Goal: Transaction & Acquisition: Purchase product/service

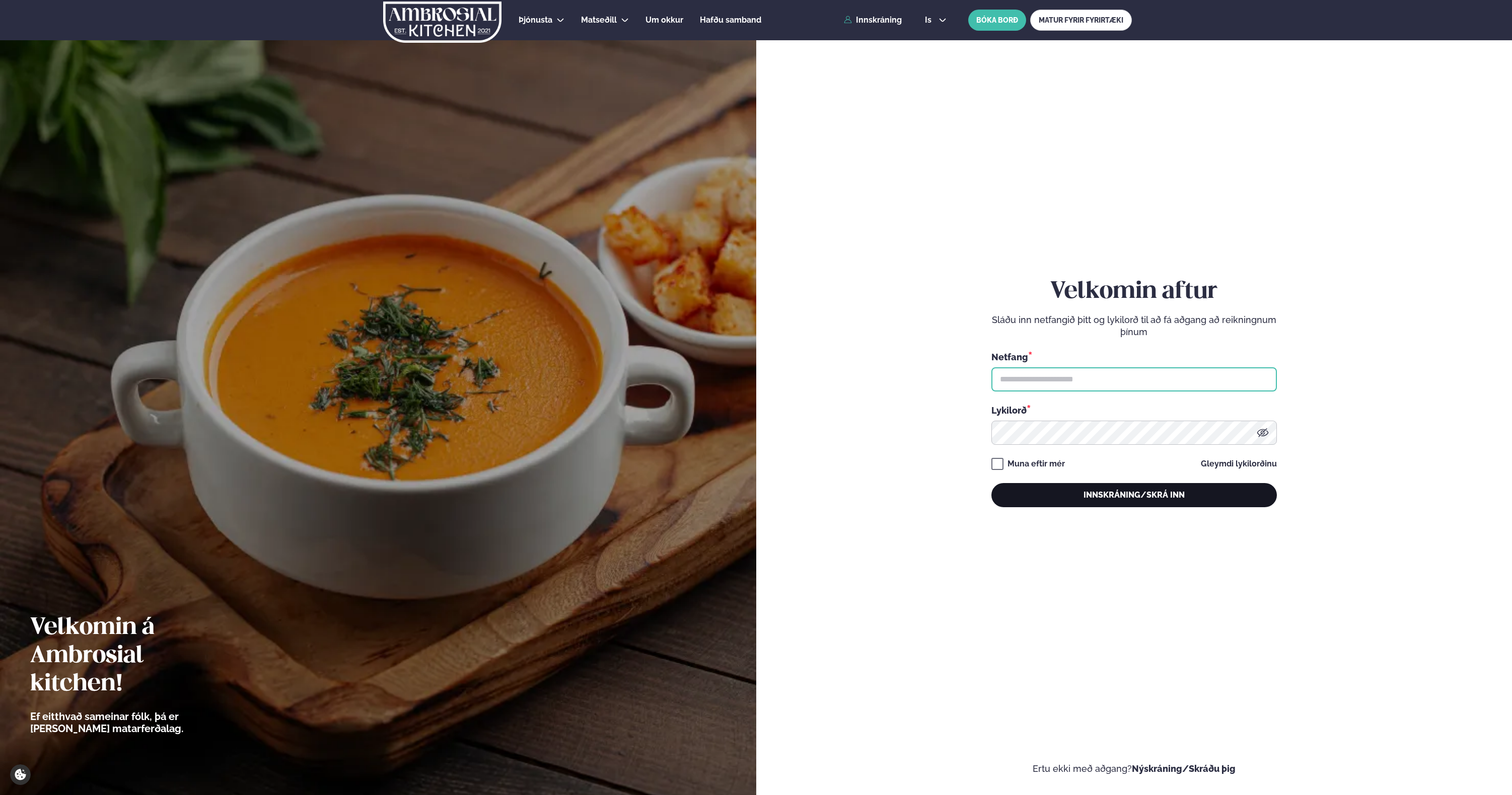
type input "**********"
click at [1101, 498] on button "Innskráning/Skrá inn" at bounding box center [1134, 495] width 285 height 24
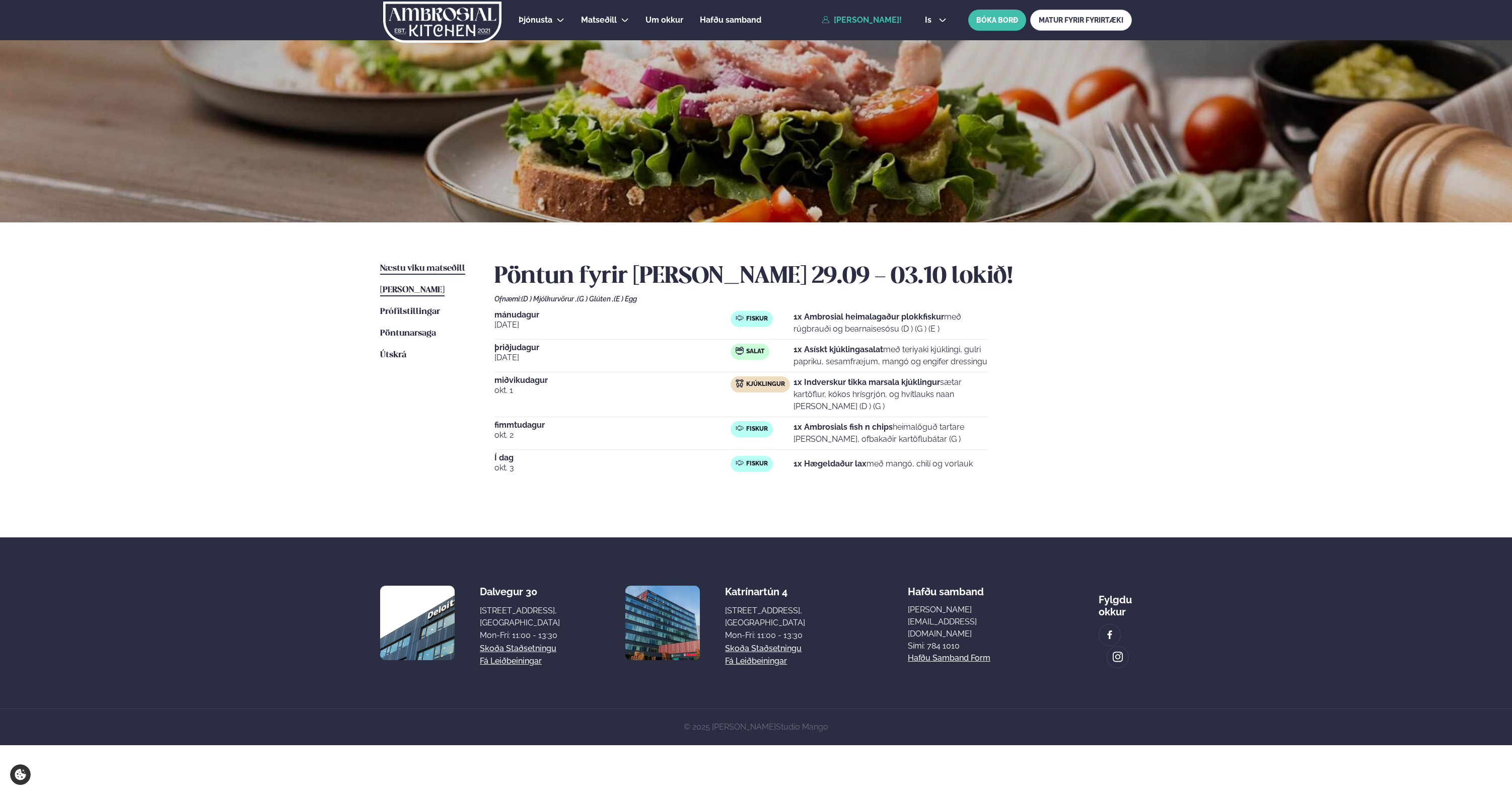
click at [419, 269] on span "Næstu viku matseðill" at bounding box center [423, 268] width 85 height 9
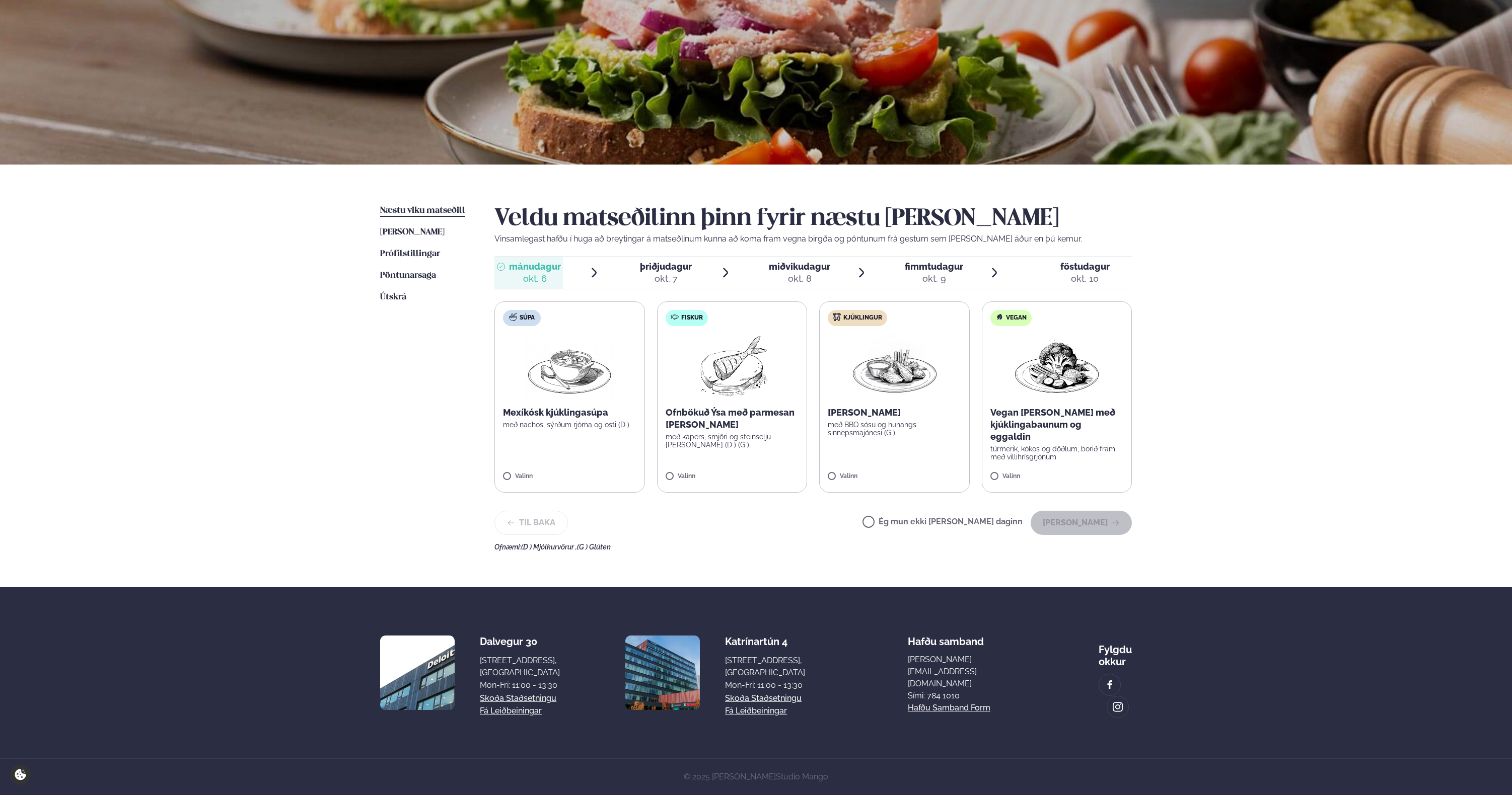
scroll to position [58, 0]
click at [658, 267] on span "þriðjudagur" at bounding box center [666, 266] width 52 height 11
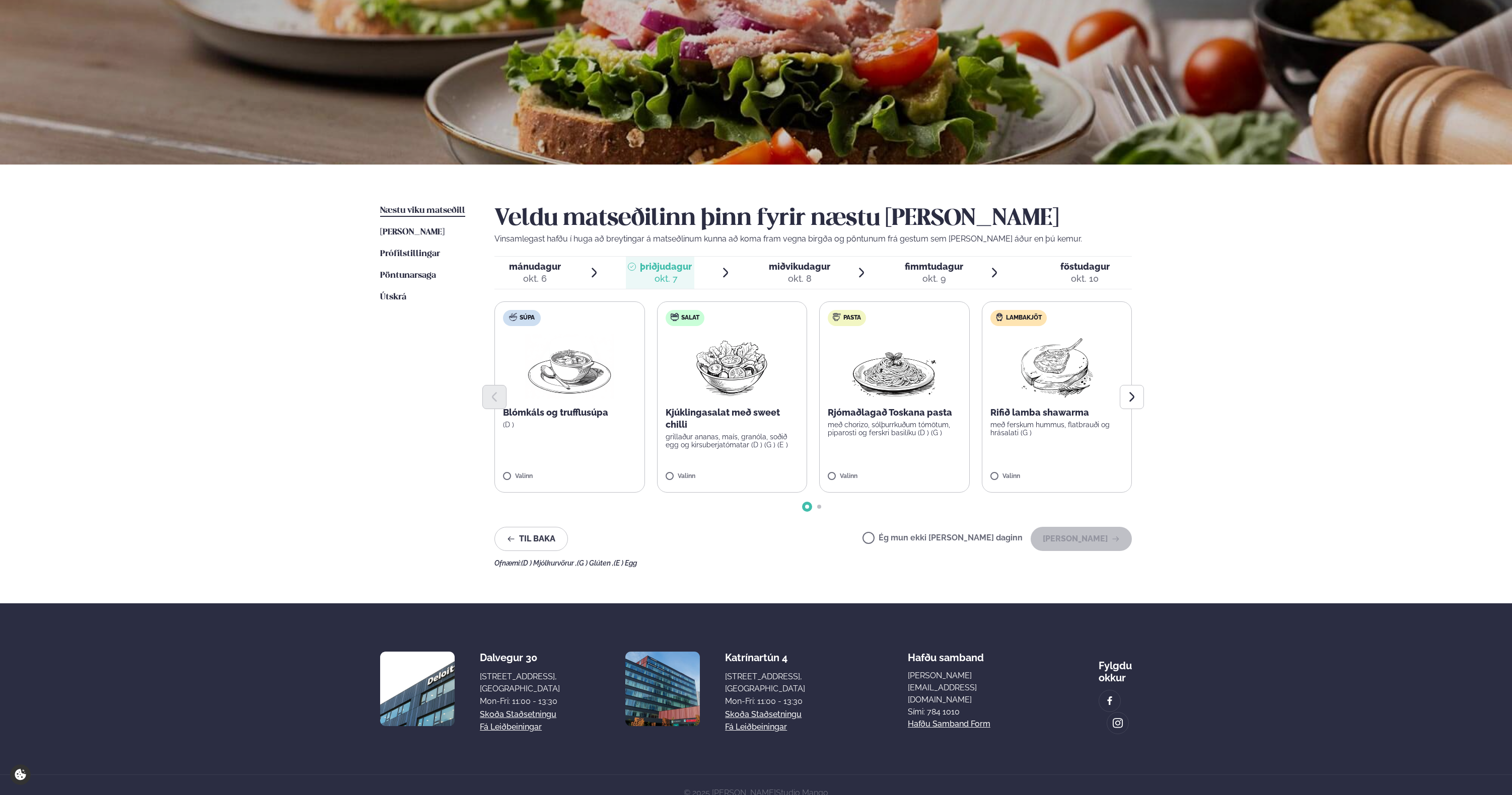
click at [739, 381] on img at bounding box center [732, 367] width 89 height 65
click at [1068, 543] on button "[PERSON_NAME]" at bounding box center [1081, 539] width 101 height 24
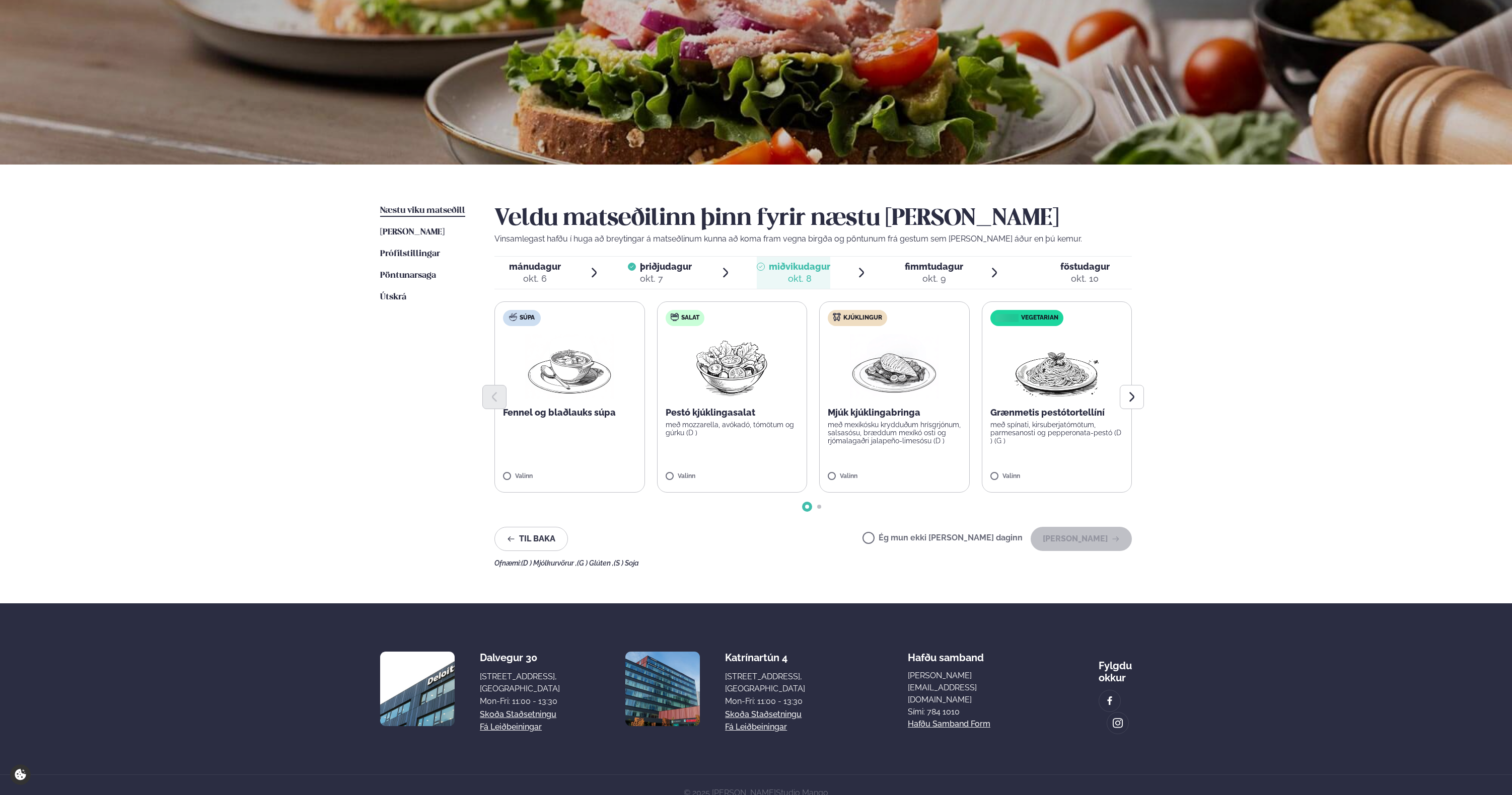
click at [802, 273] on div "okt. 8" at bounding box center [799, 279] width 62 height 12
click at [887, 382] on img at bounding box center [894, 367] width 89 height 65
click at [884, 371] on img at bounding box center [894, 367] width 89 height 65
click at [1086, 538] on button "[PERSON_NAME]" at bounding box center [1081, 539] width 101 height 24
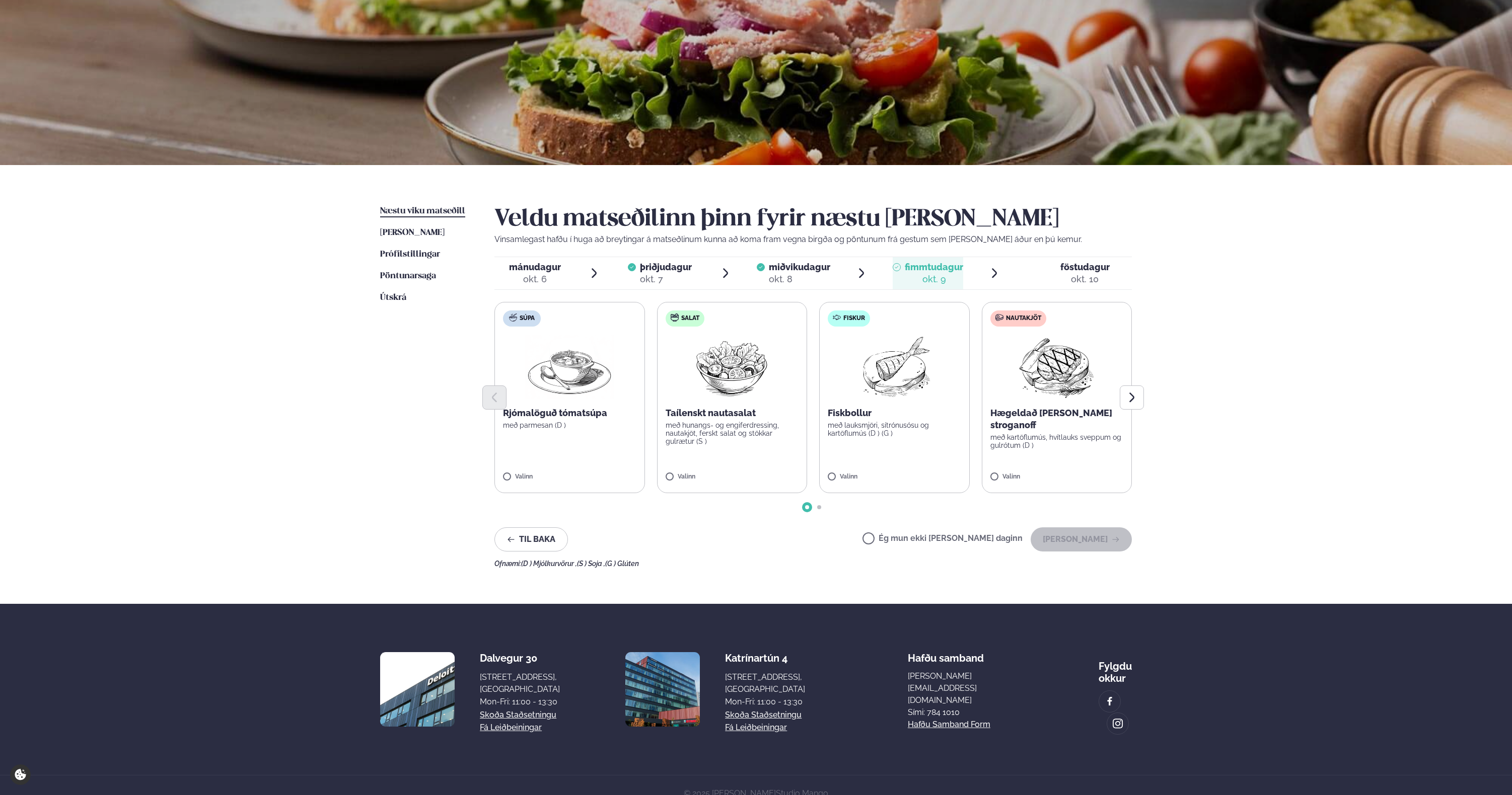
click at [894, 373] on img at bounding box center [895, 367] width 89 height 65
click at [1092, 547] on button "[PERSON_NAME]" at bounding box center [1081, 539] width 101 height 24
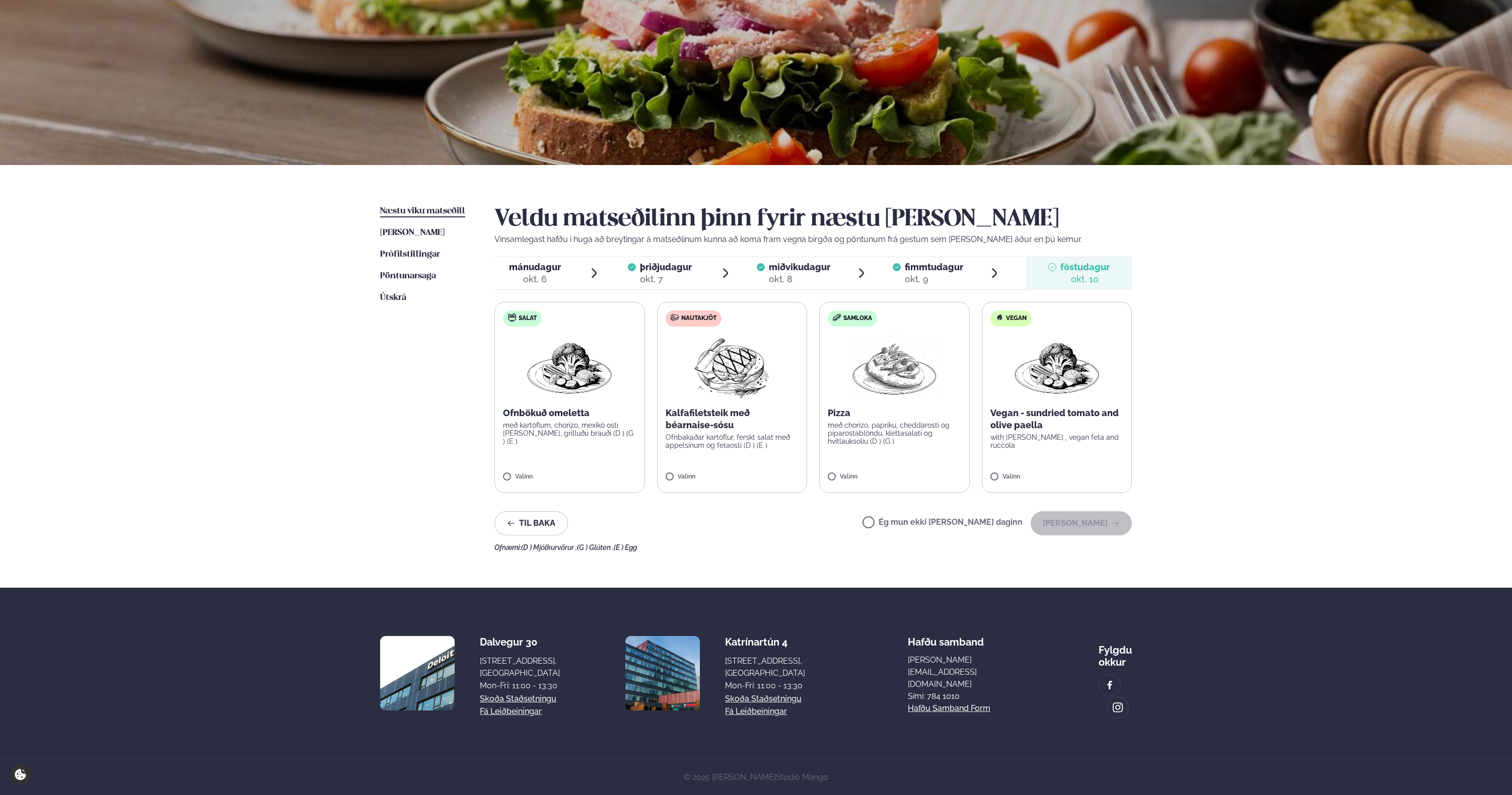
click at [723, 390] on img at bounding box center [732, 367] width 89 height 65
click at [1078, 526] on button "[PERSON_NAME]" at bounding box center [1081, 523] width 101 height 24
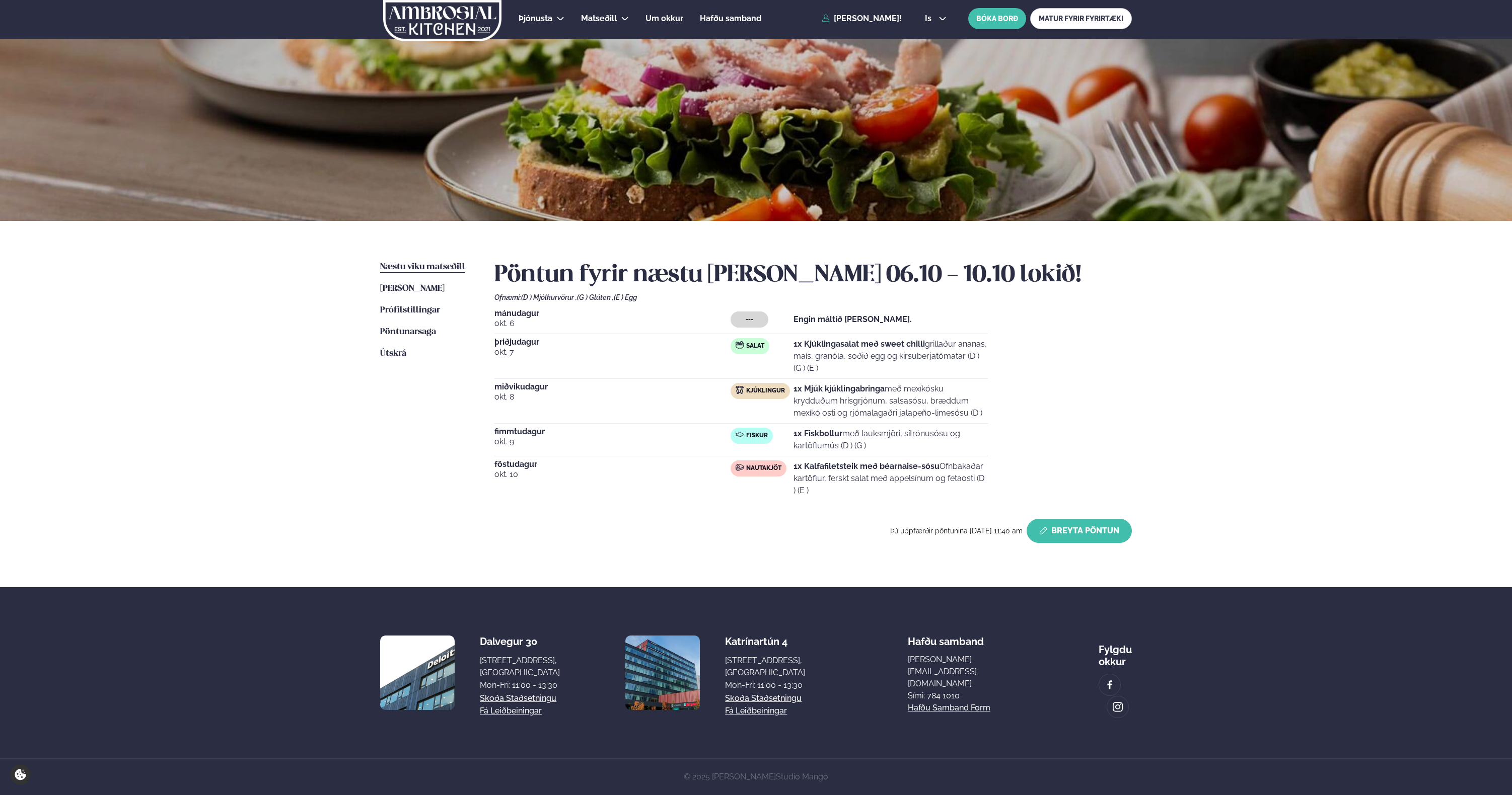
click at [1086, 519] on button "Breyta Pöntun" at bounding box center [1079, 530] width 105 height 24
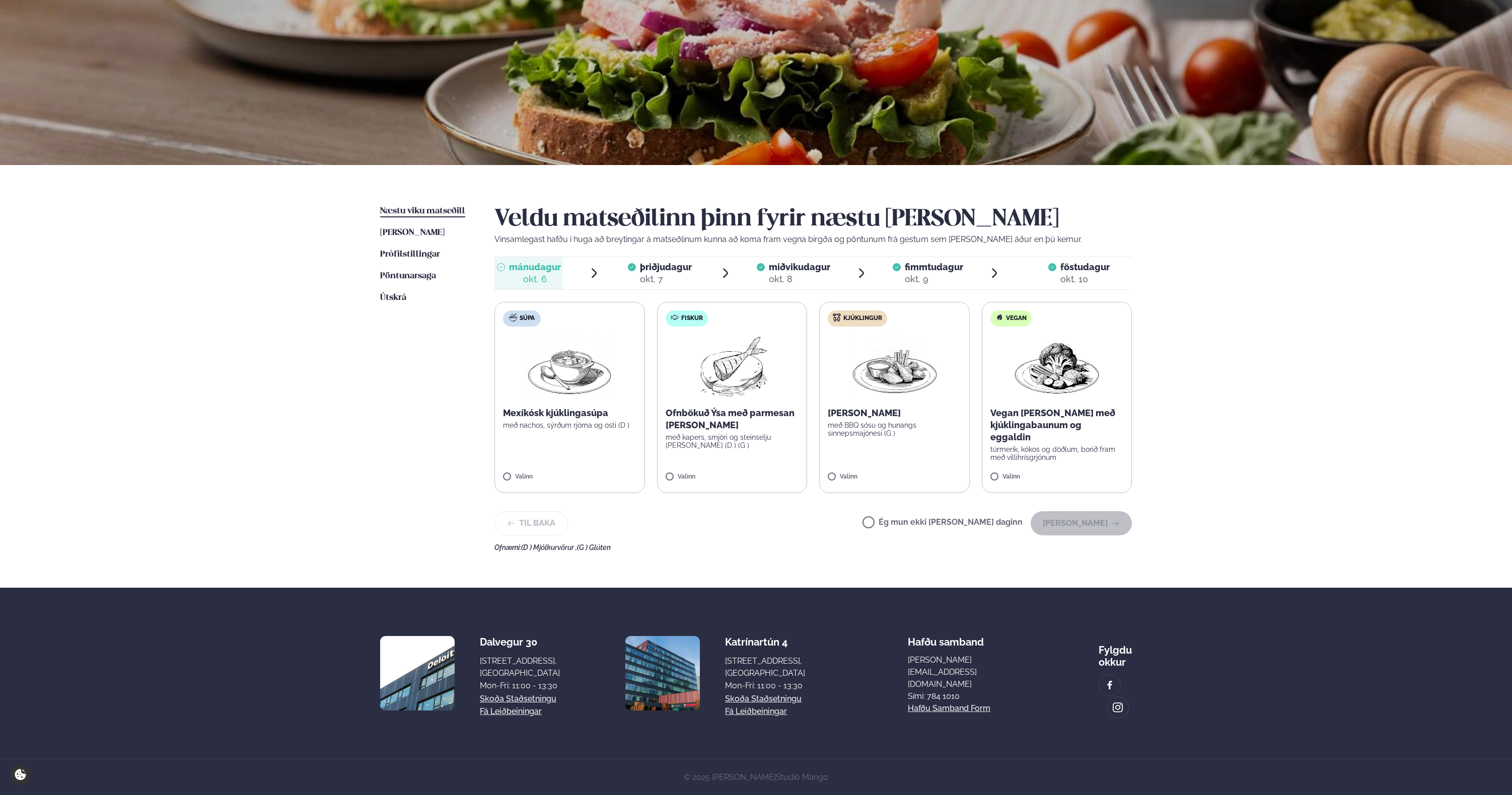
click at [529, 273] on div "okt. 6" at bounding box center [535, 279] width 52 height 12
click at [729, 384] on img at bounding box center [732, 367] width 89 height 65
click at [670, 468] on label "Fiskur Ofnbökuð Ýsa með parmesan [PERSON_NAME] með kapers, smjöri og steinselju…" at bounding box center [732, 398] width 150 height 191
click at [1072, 535] on button "[PERSON_NAME]" at bounding box center [1081, 523] width 101 height 24
